Goal: Task Accomplishment & Management: Use online tool/utility

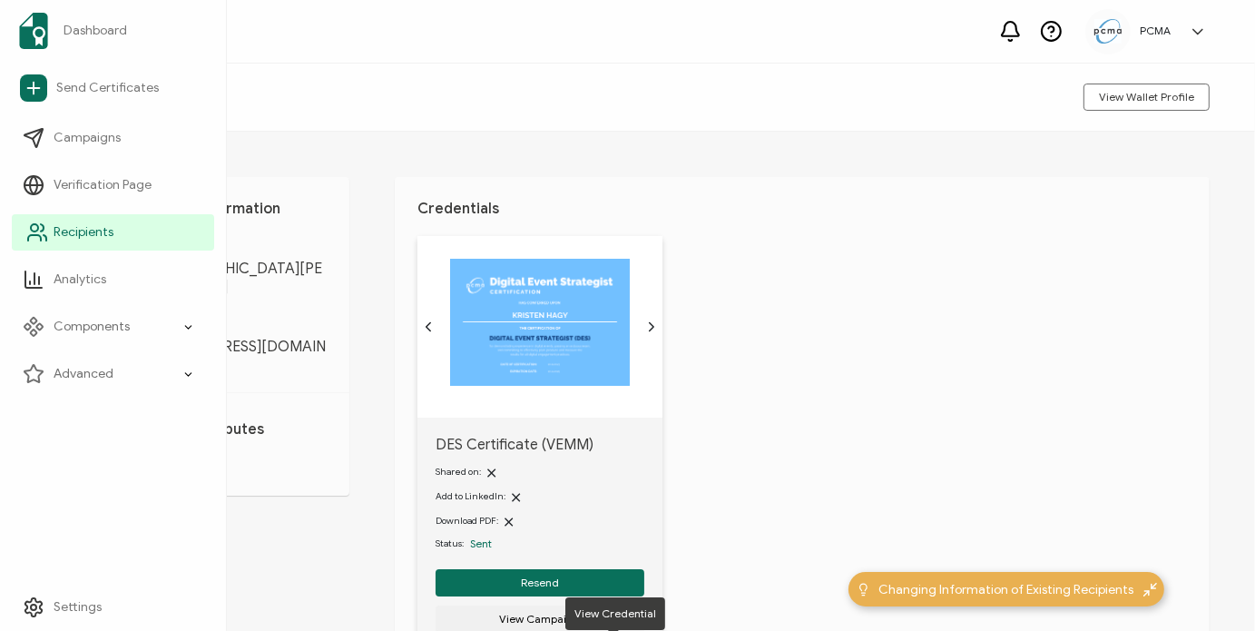
click at [51, 228] on link "Recipients" at bounding box center [113, 232] width 202 height 36
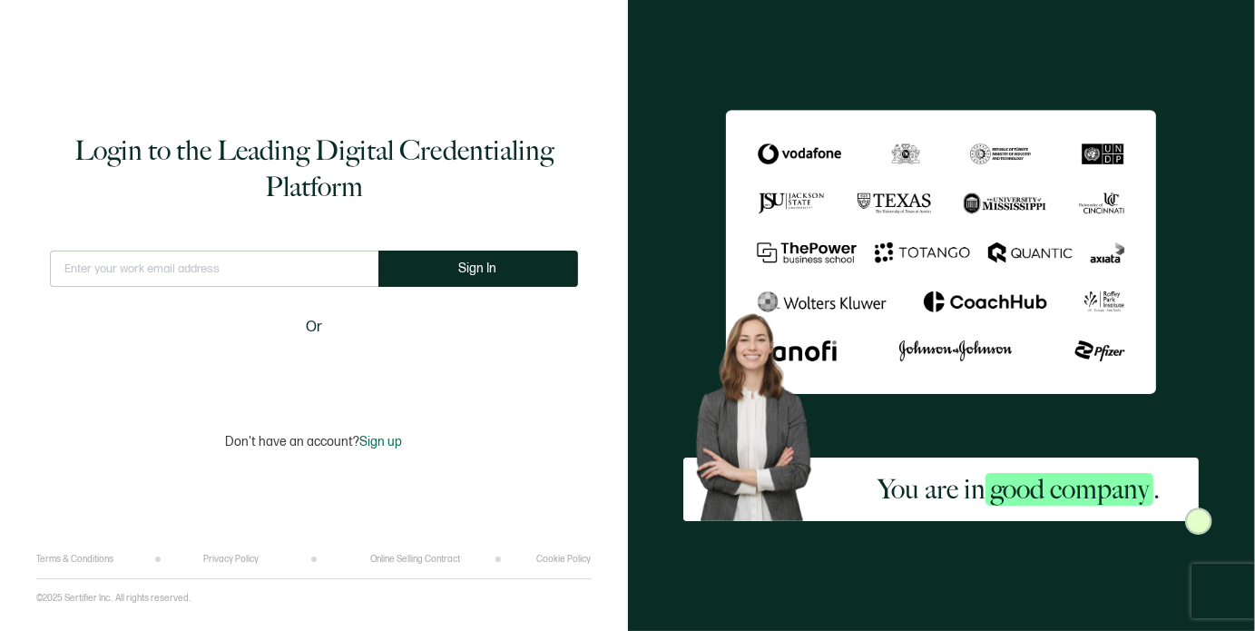
click at [336, 246] on div "Login to the Leading Digital Credentialing Platform This doesn't look like a va…" at bounding box center [313, 290] width 555 height 526
click at [321, 274] on input "text" at bounding box center [214, 268] width 328 height 36
click at [183, 259] on input "text" at bounding box center [214, 268] width 328 height 36
type input "[EMAIL_ADDRESS][DOMAIN_NAME]"
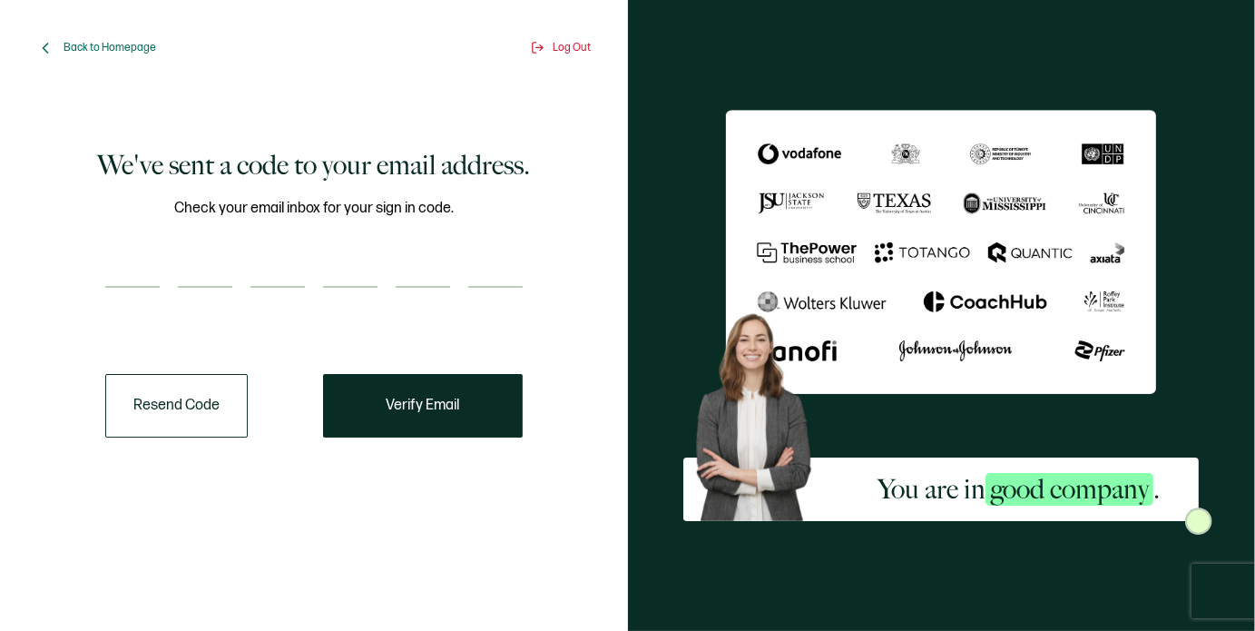
click at [116, 276] on input "number" at bounding box center [132, 269] width 54 height 36
paste input "6"
type input "6"
type input "2"
type input "9"
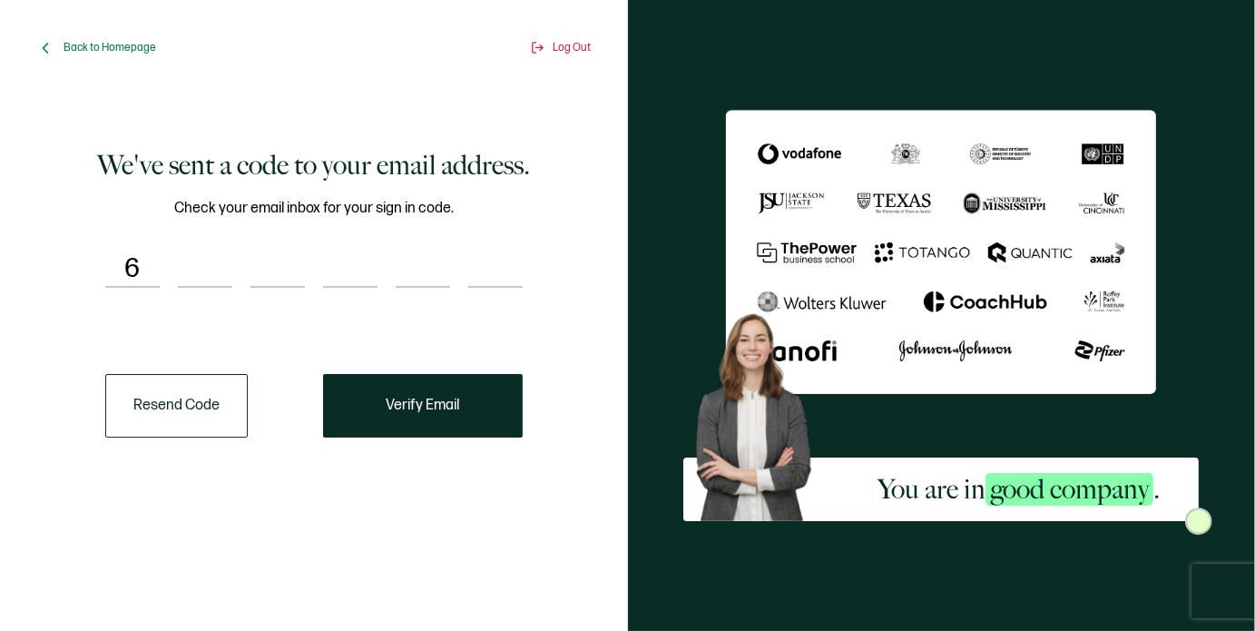
type input "3"
type input "6"
type input "4"
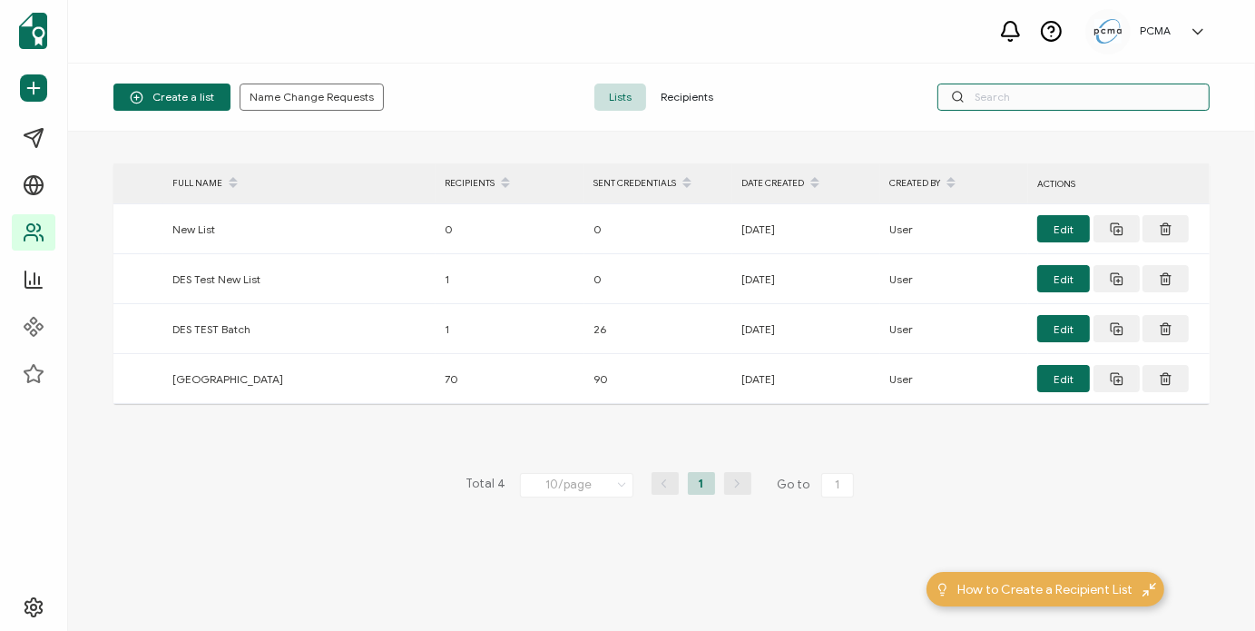
click at [987, 96] on input "text" at bounding box center [1073, 96] width 272 height 27
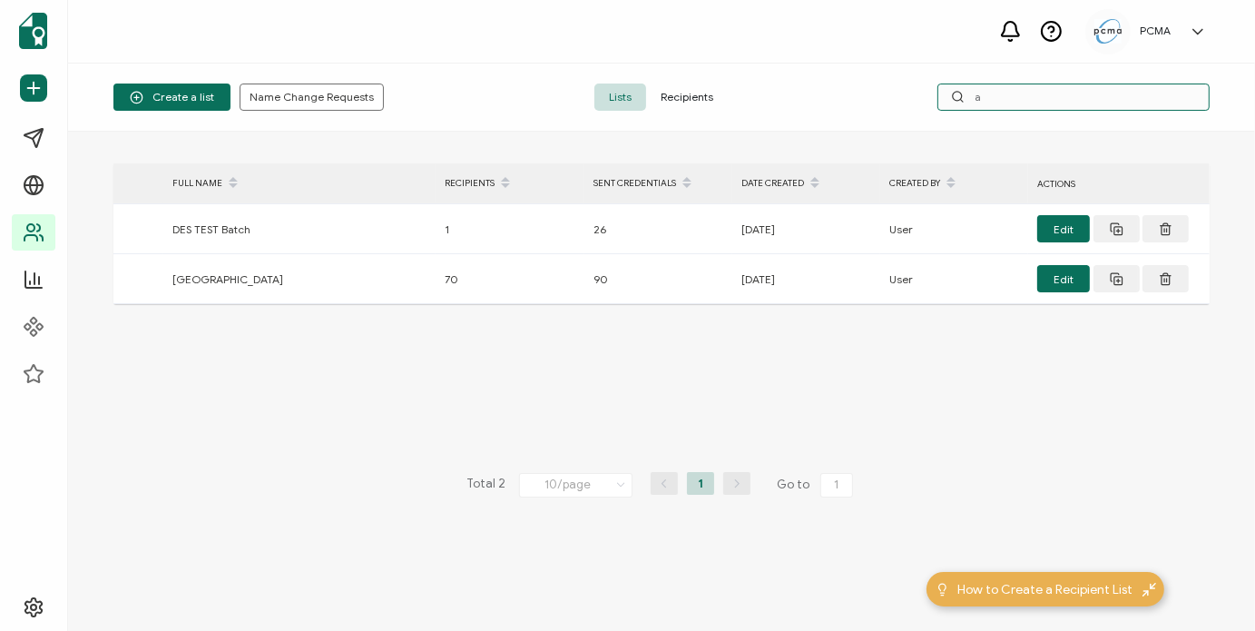
type input "a"
click at [655, 104] on span "Recipients" at bounding box center [687, 96] width 82 height 27
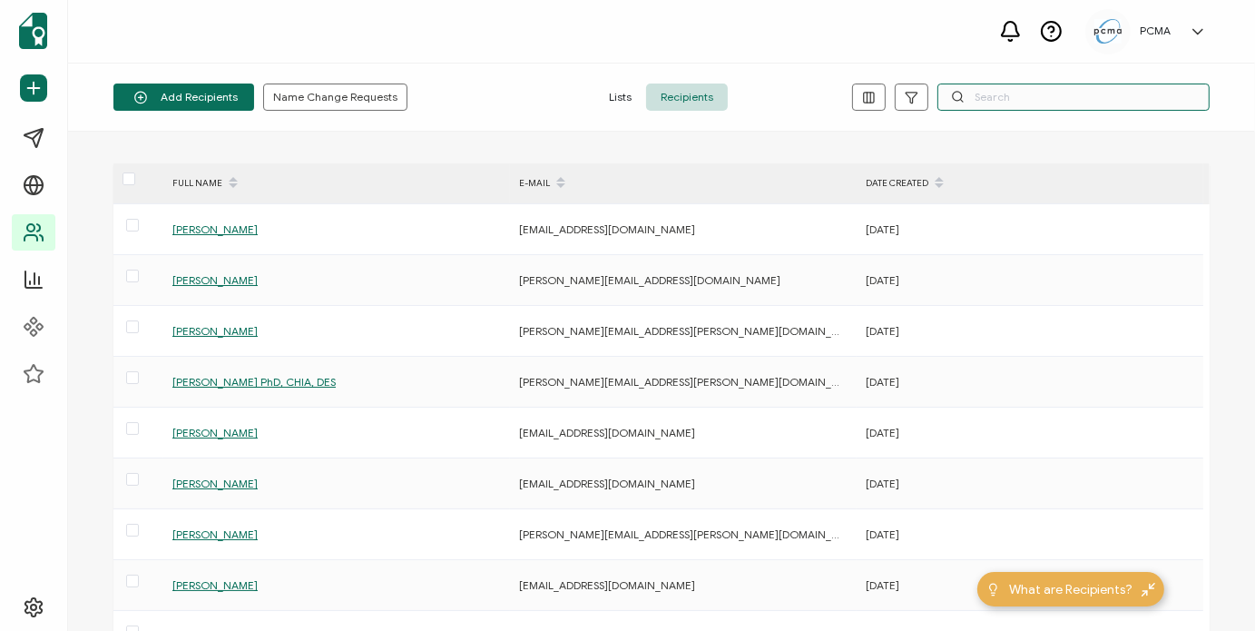
click at [1091, 92] on input "text" at bounding box center [1073, 96] width 272 height 27
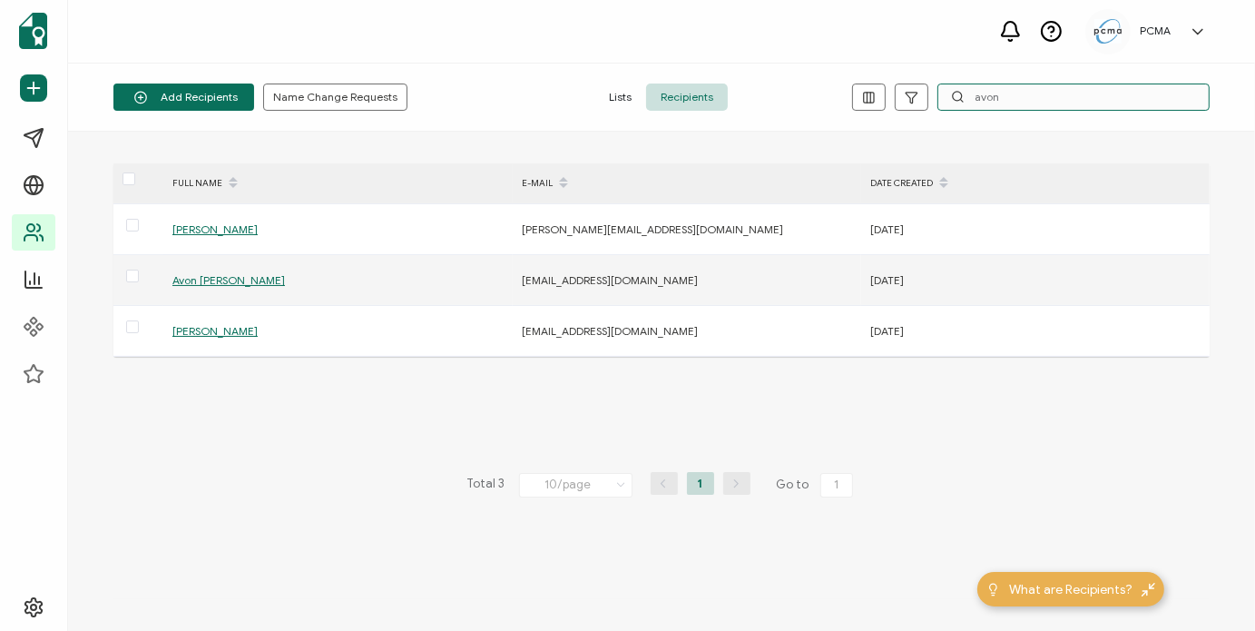
type input "avon"
click at [205, 280] on span "Avon [PERSON_NAME]" at bounding box center [228, 280] width 112 height 14
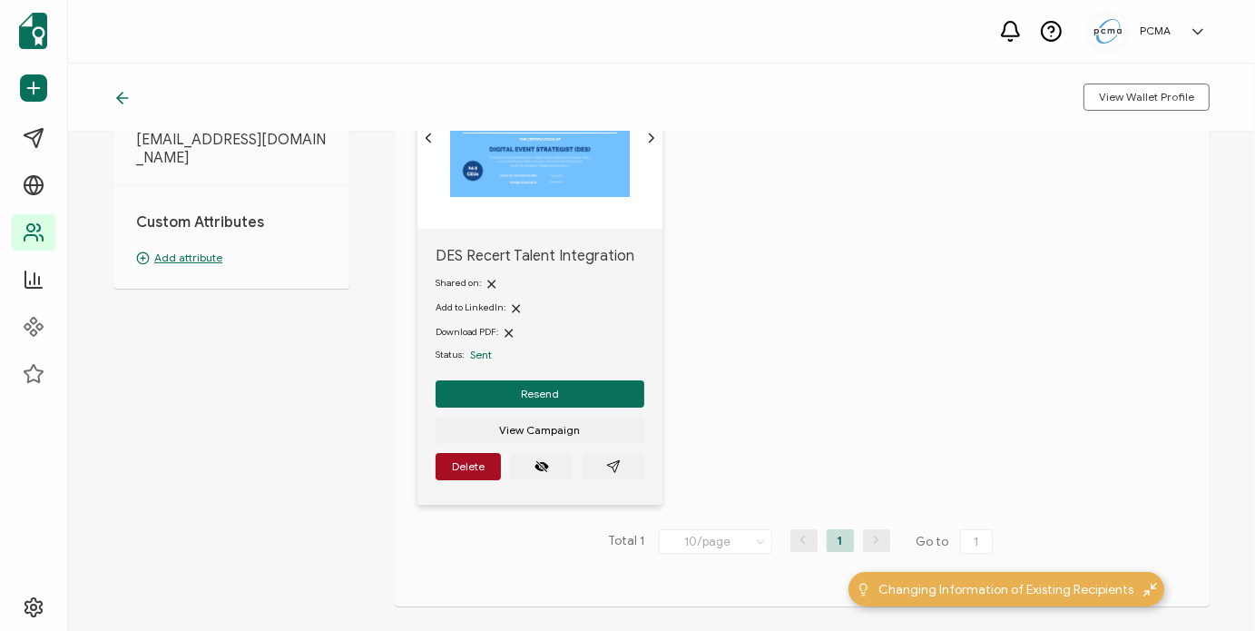
scroll to position [193, 0]
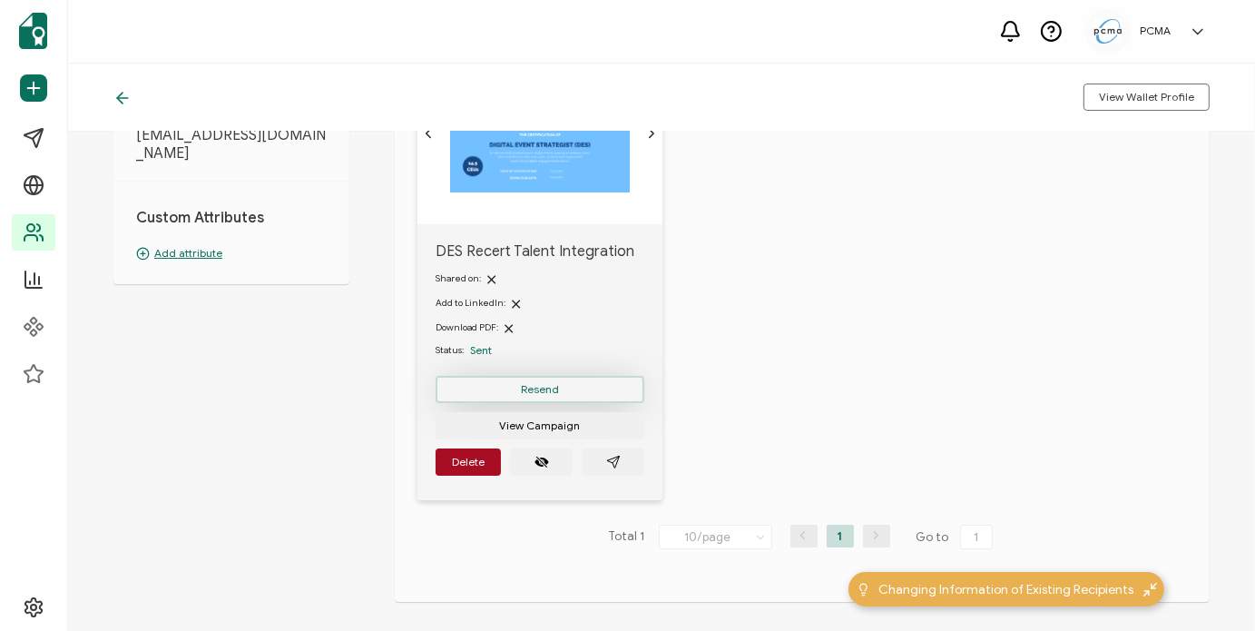
click at [574, 386] on button "Resend" at bounding box center [539, 389] width 209 height 27
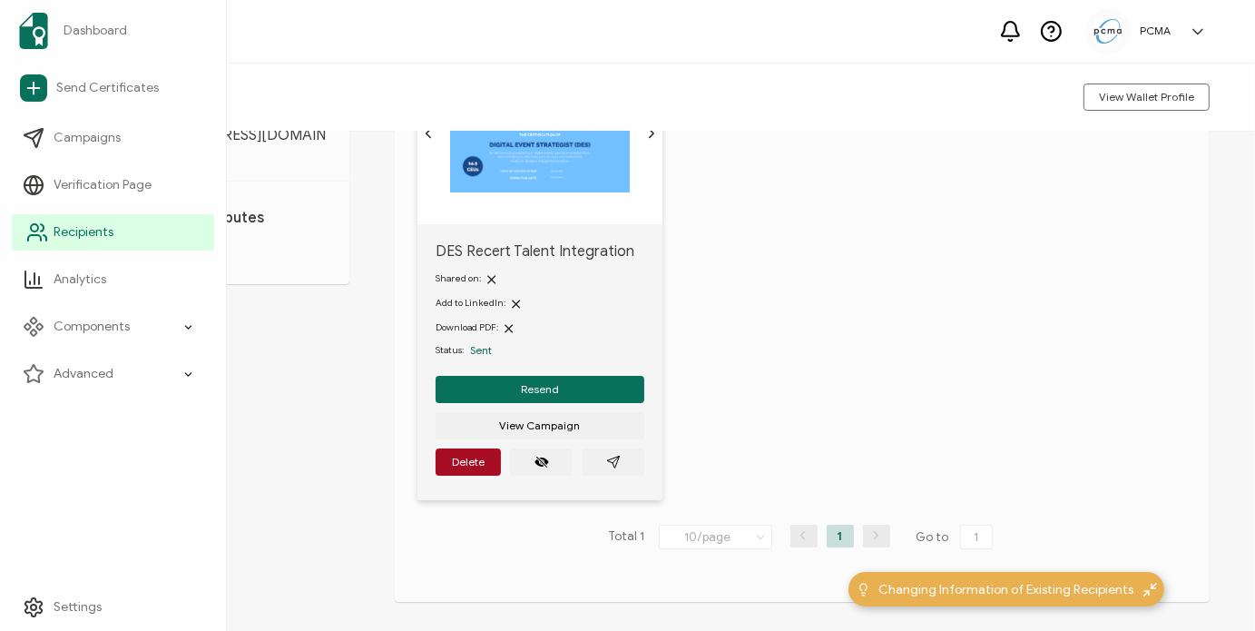
click at [48, 234] on link "Recipients" at bounding box center [113, 232] width 202 height 36
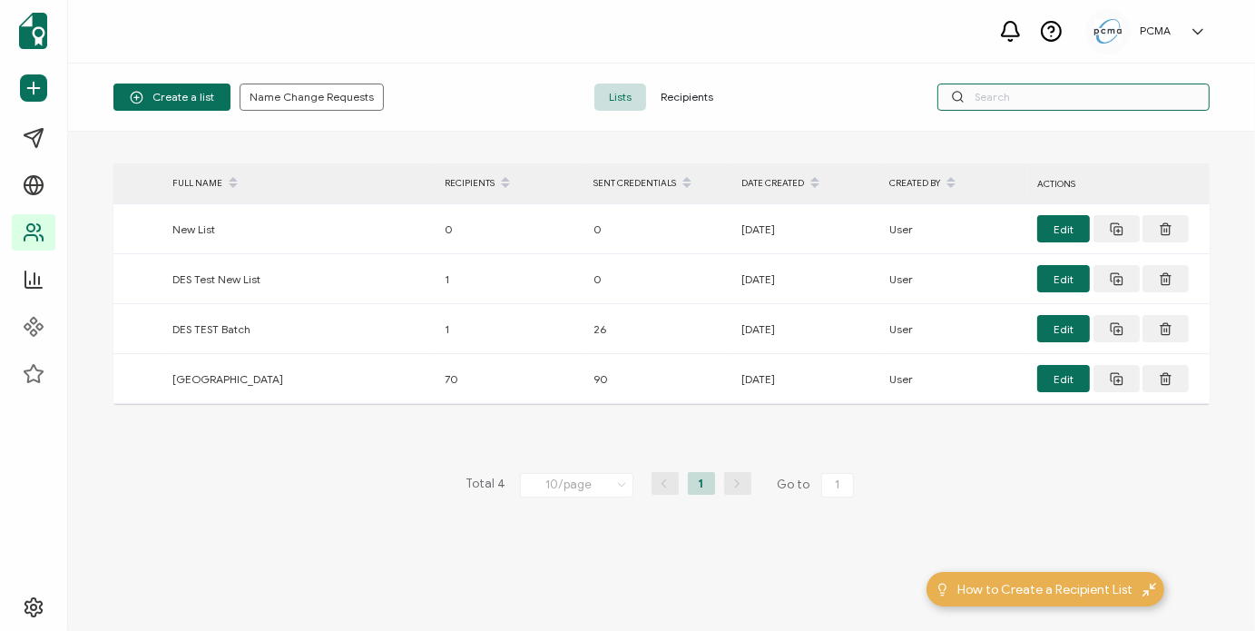
click at [1067, 86] on input "text" at bounding box center [1073, 96] width 272 height 27
click at [699, 103] on span "Recipients" at bounding box center [687, 96] width 82 height 27
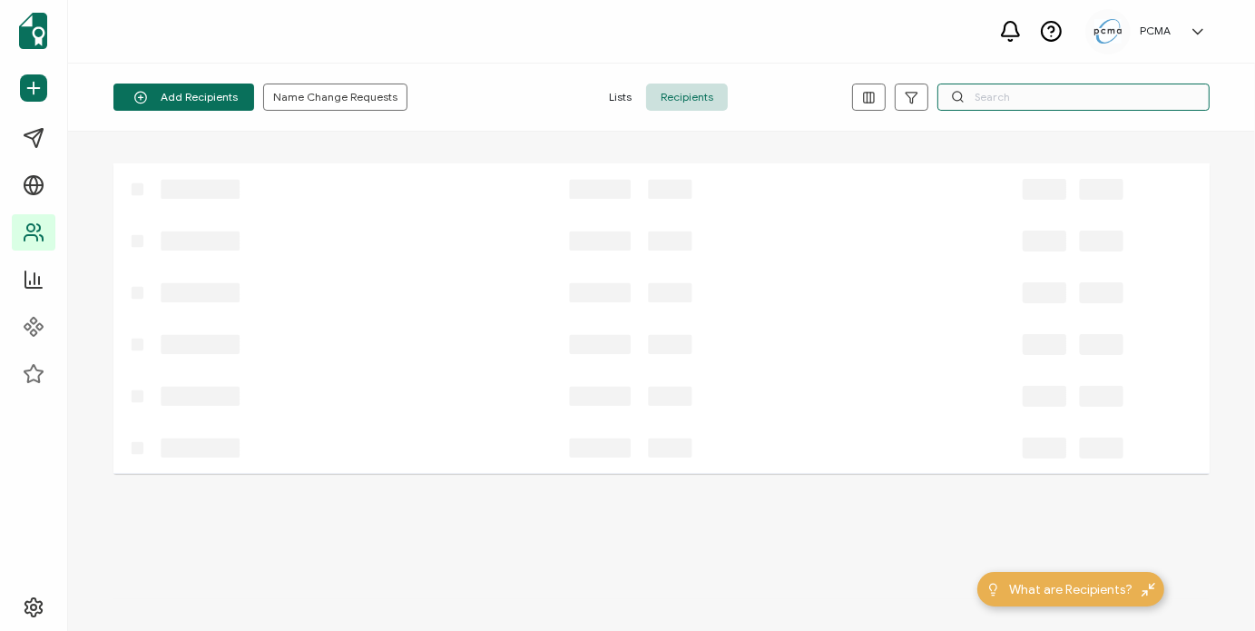
click at [992, 101] on input "text" at bounding box center [1073, 96] width 272 height 27
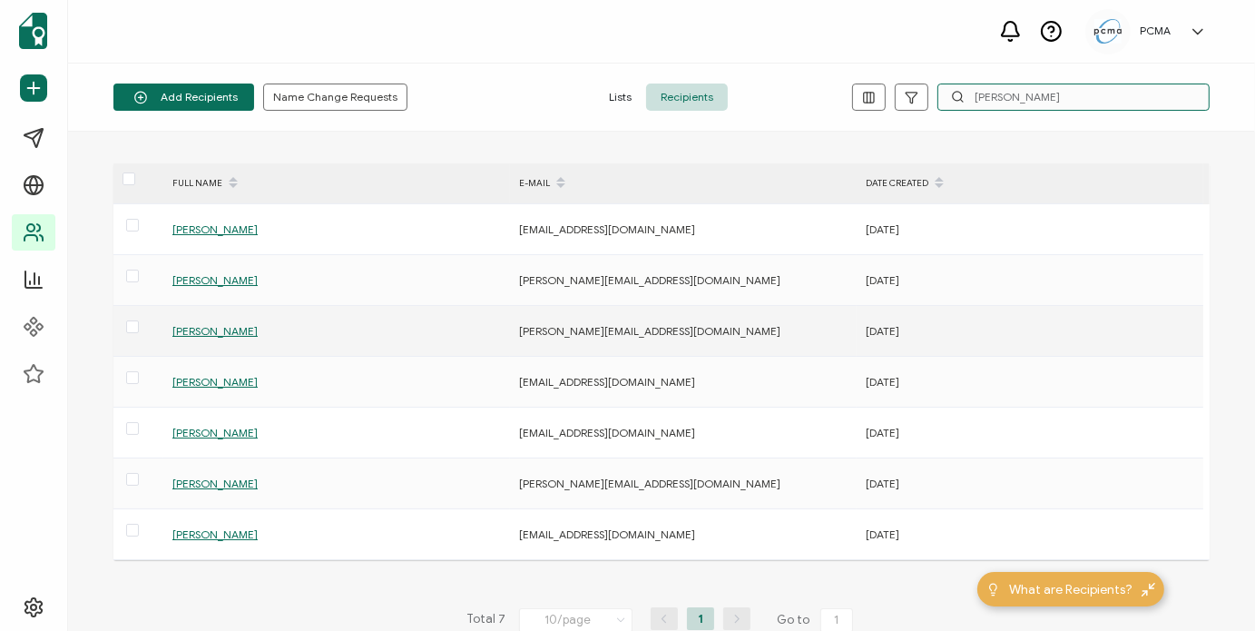
type input "[PERSON_NAME]"
click at [230, 328] on span "[PERSON_NAME]" at bounding box center [214, 331] width 85 height 14
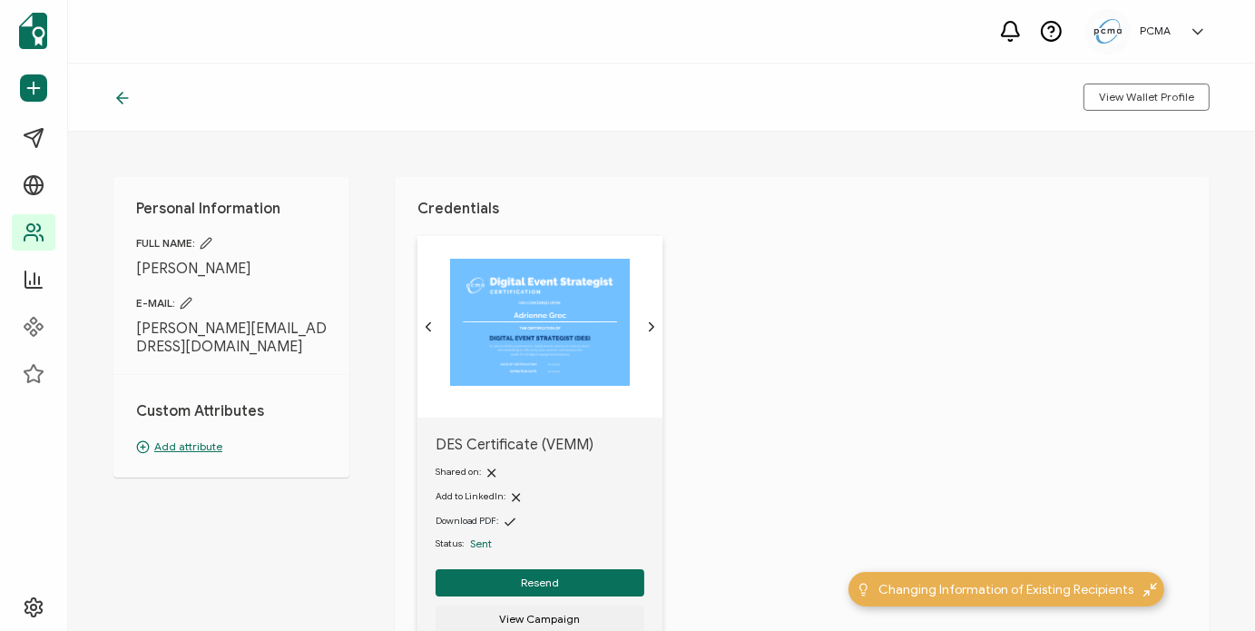
scroll to position [134, 0]
